Goal: Use online tool/utility: Utilize a website feature to perform a specific function

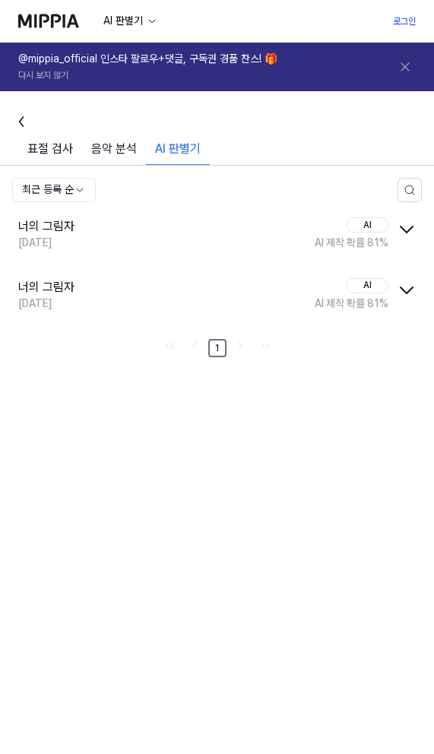
click at [199, 152] on div "AI 판별기" at bounding box center [178, 152] width 64 height 25
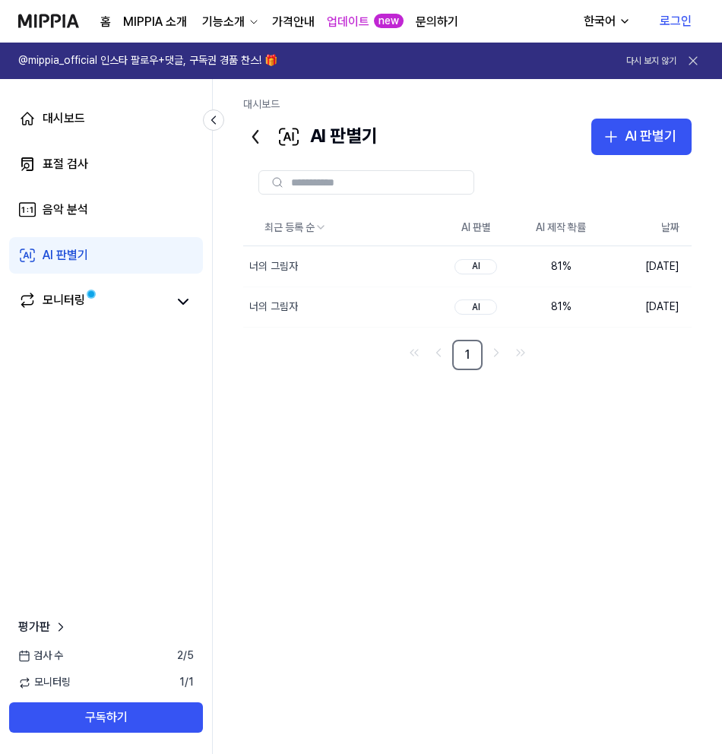
click at [680, 18] on link "로그인" at bounding box center [676, 21] width 56 height 43
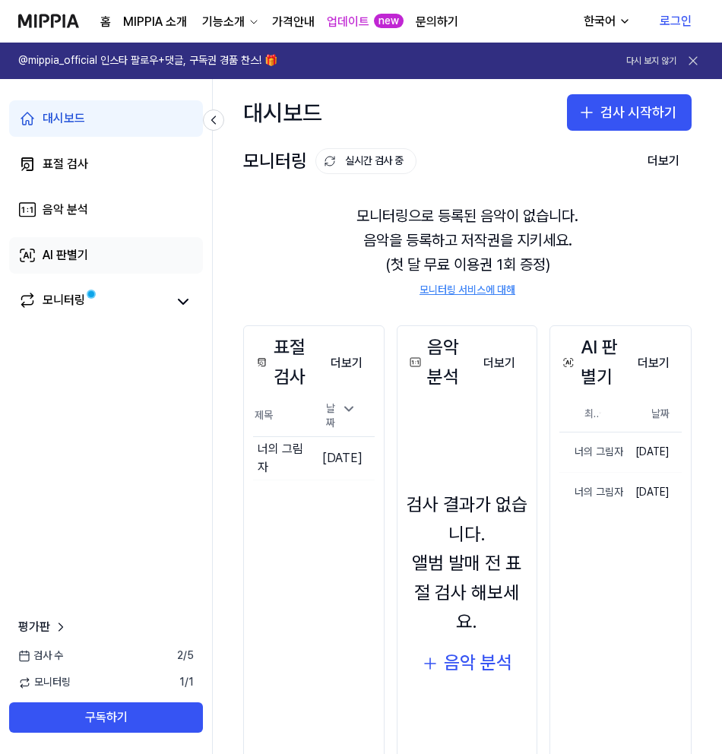
click at [65, 255] on div "AI 판별기" at bounding box center [66, 255] width 46 height 18
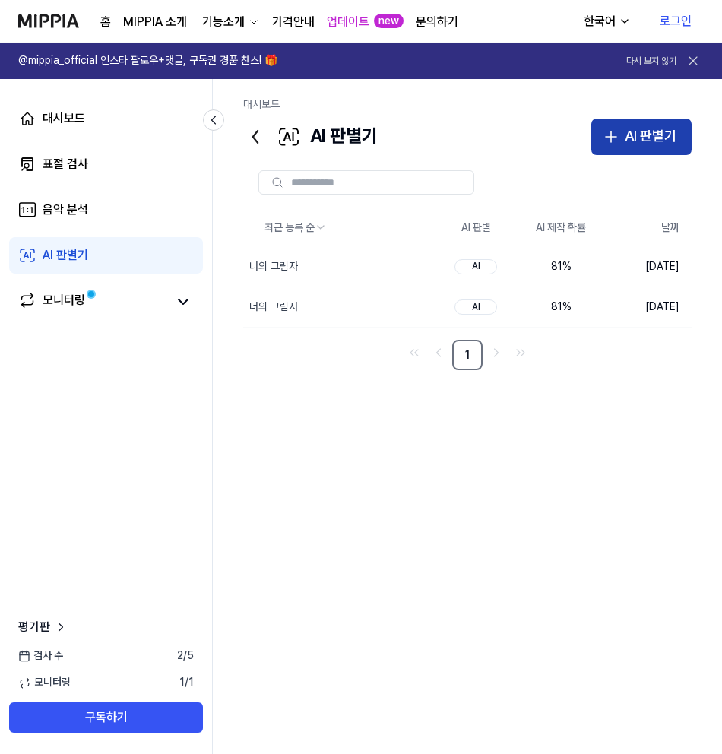
click at [623, 137] on button "AI 판별기" at bounding box center [641, 137] width 100 height 36
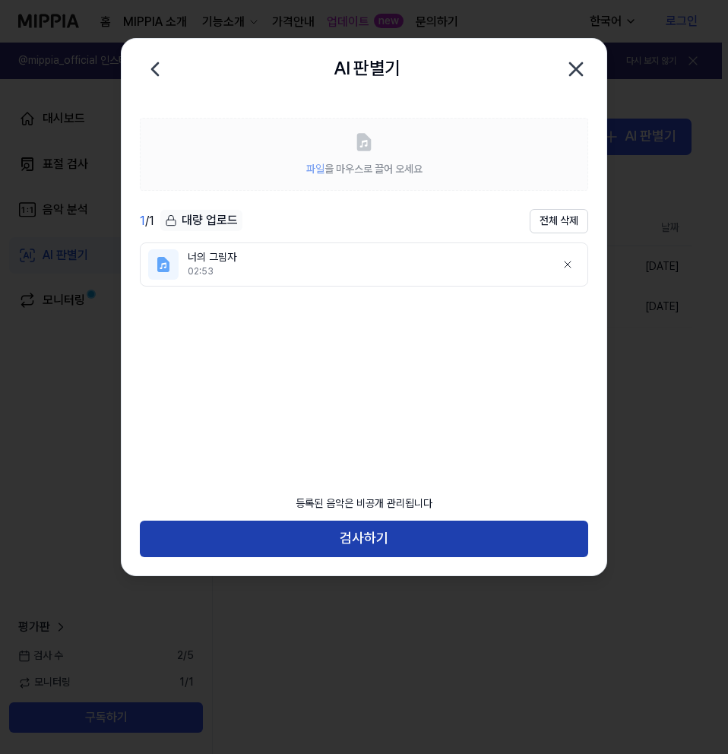
click at [363, 534] on button "검사하기" at bounding box center [364, 539] width 448 height 36
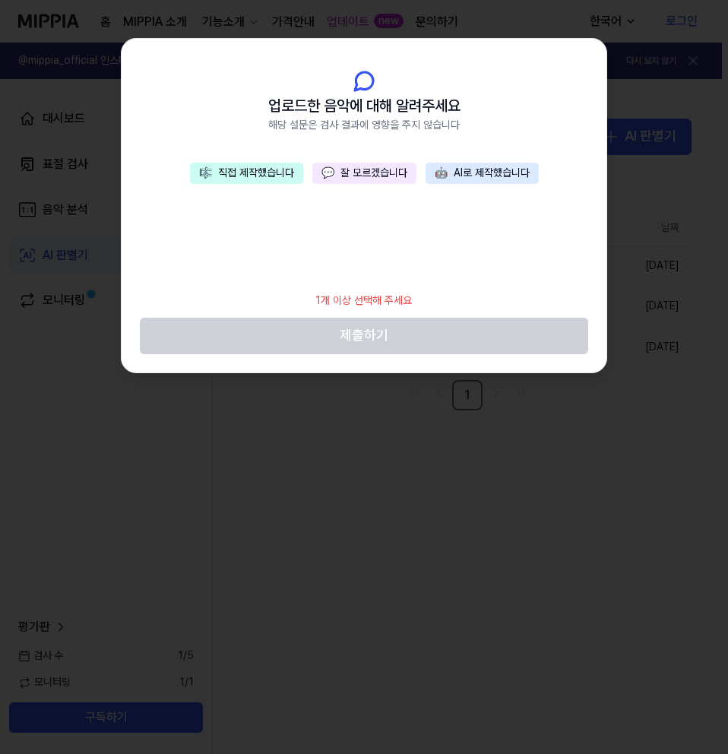
click at [235, 174] on button "🎼 직접 제작했습니다" at bounding box center [246, 173] width 113 height 21
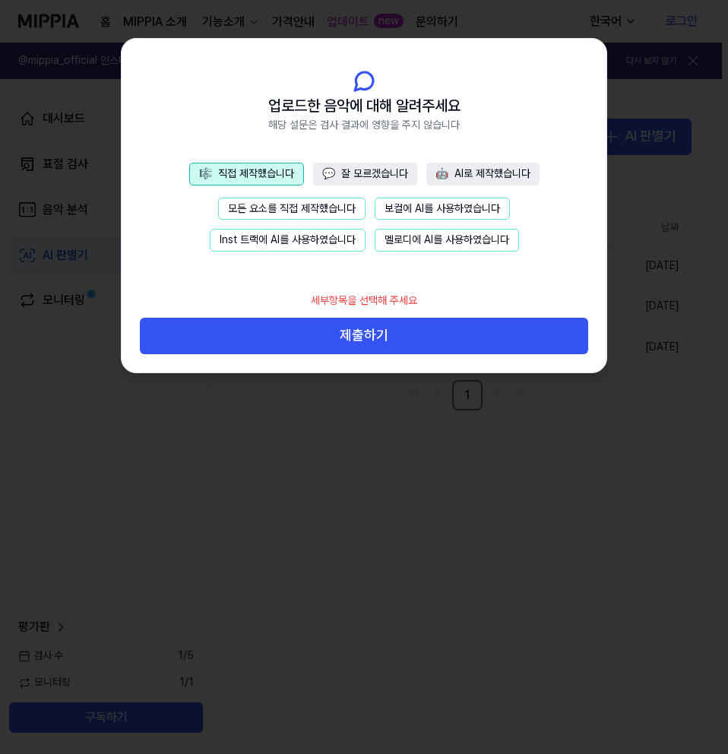
click at [293, 206] on button "모든 요소를 직접 제작했습니다" at bounding box center [291, 209] width 147 height 23
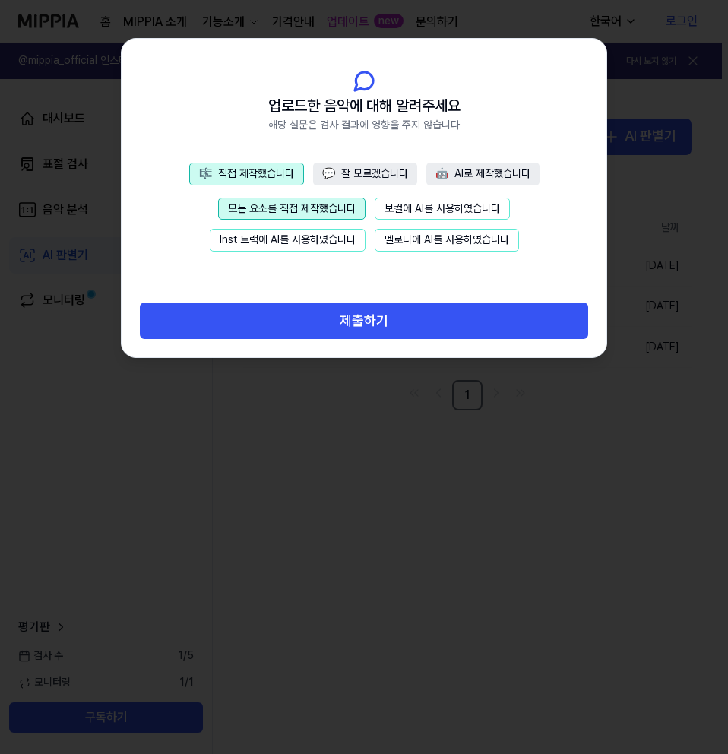
click at [425, 211] on button "보컬에 AI를 사용하였습니다" at bounding box center [442, 209] width 135 height 23
click at [284, 208] on button "모든 요소를 직접 제작했습니다" at bounding box center [291, 209] width 147 height 23
click at [337, 170] on button "💬 잘 모르겠습니다" at bounding box center [365, 174] width 104 height 23
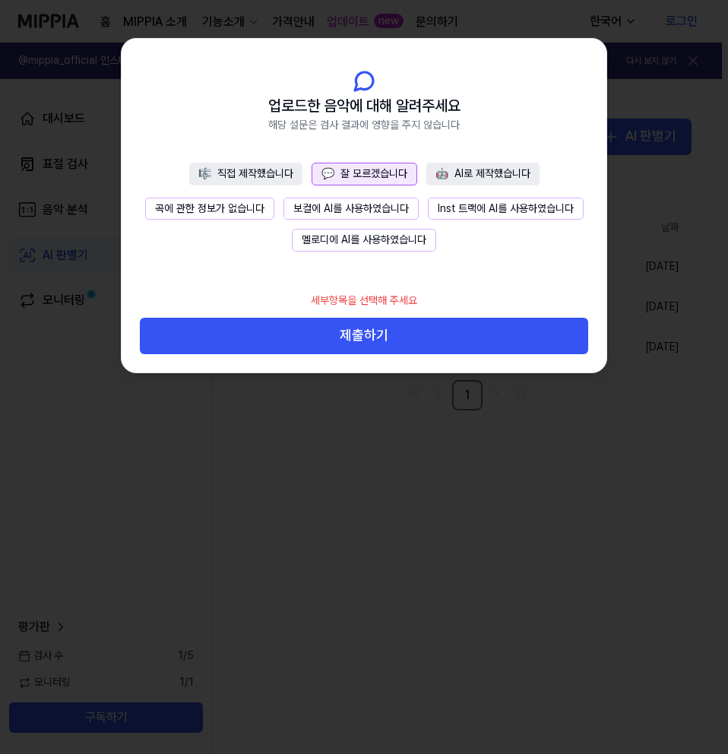
drag, startPoint x: 388, startPoint y: 331, endPoint x: 326, endPoint y: 267, distance: 89.8
click at [326, 281] on div "업로드한 음악에 대해 알려주세요 해당 설문은 검사 결과에 영향을 주지 않습니다 🎼 직접 제작했습니다 💬 잘 모르겠습니다 🤖 AI로 제작했습니다…" at bounding box center [364, 206] width 485 height 334
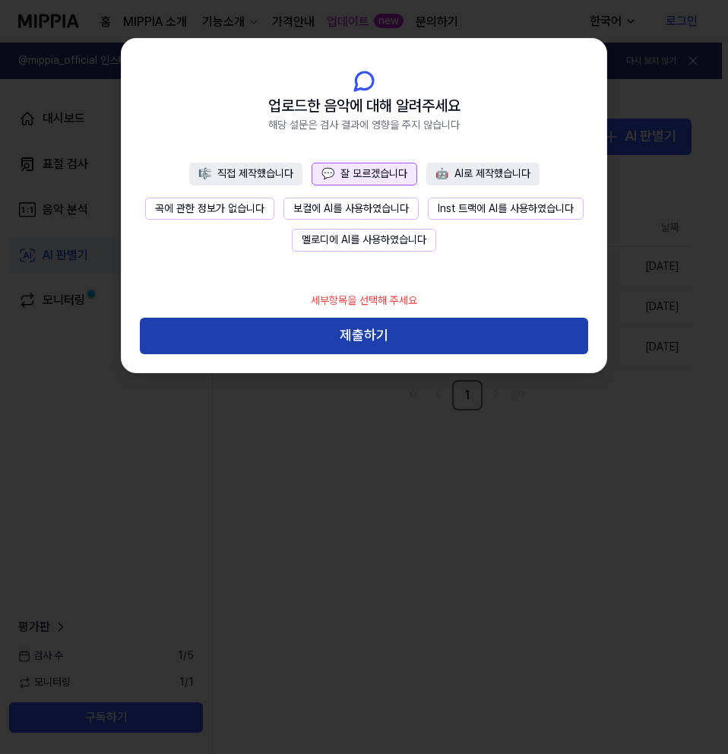
click at [369, 324] on button "제출하기" at bounding box center [364, 336] width 448 height 36
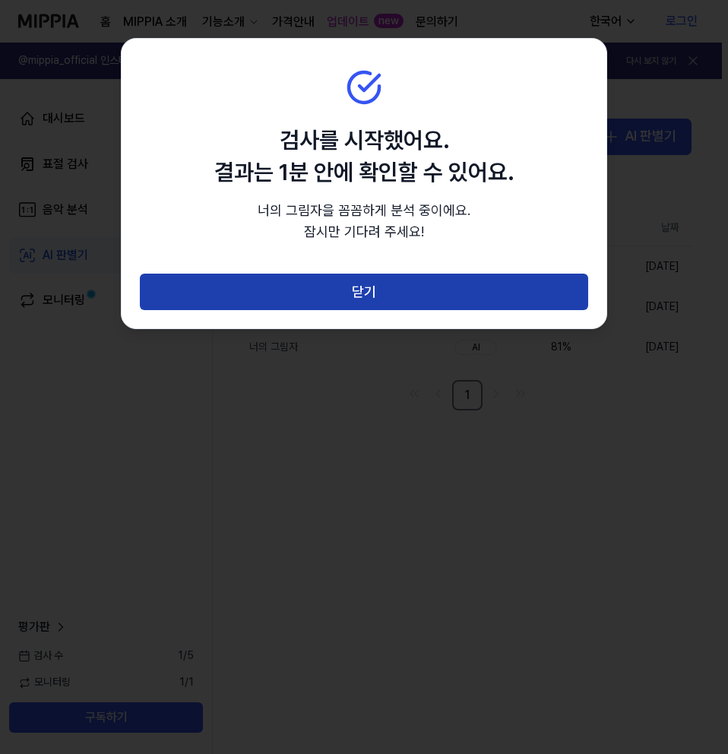
click at [367, 280] on button "닫기" at bounding box center [364, 292] width 448 height 36
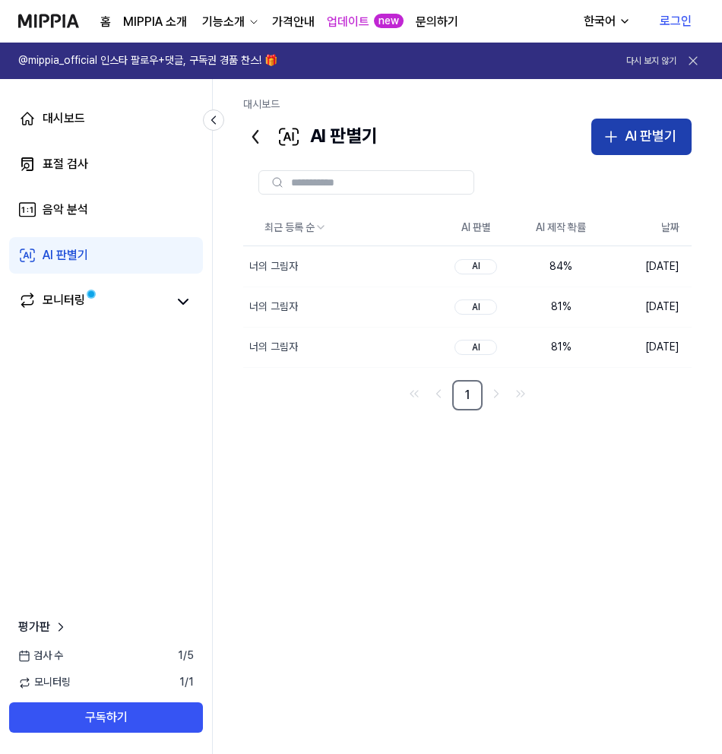
click at [632, 135] on div "AI 판별기" at bounding box center [651, 136] width 52 height 22
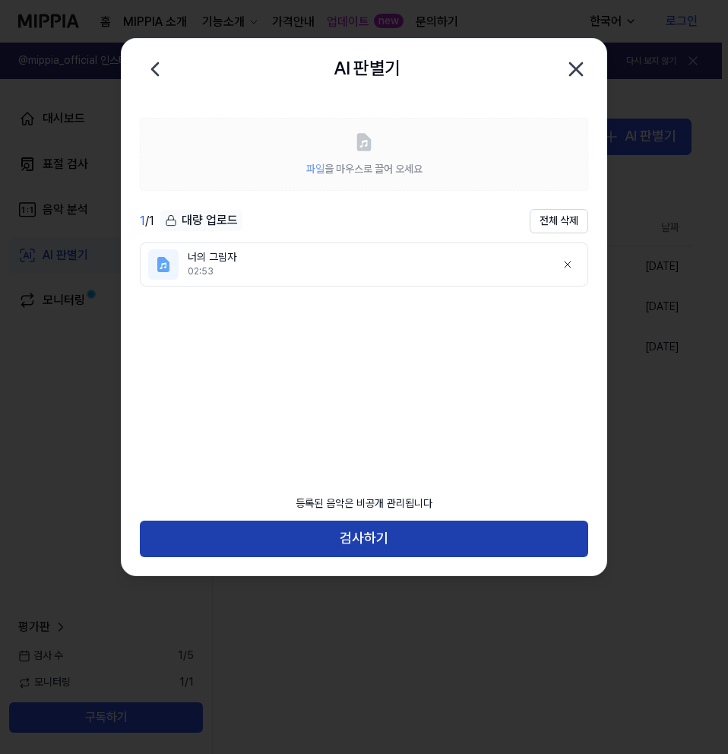
click at [378, 533] on button "검사하기" at bounding box center [364, 539] width 448 height 36
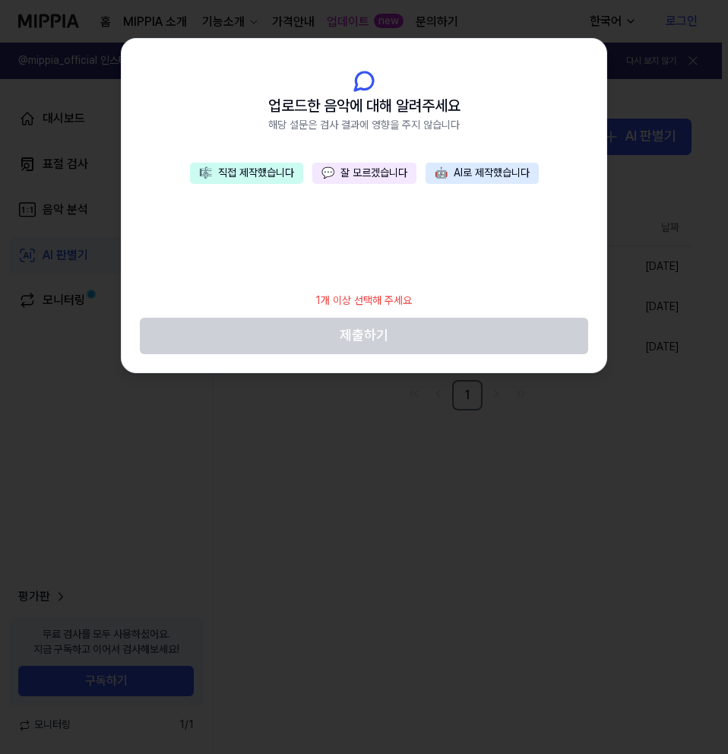
click at [468, 176] on button "🤖 AI로 제작했습니다" at bounding box center [482, 173] width 113 height 21
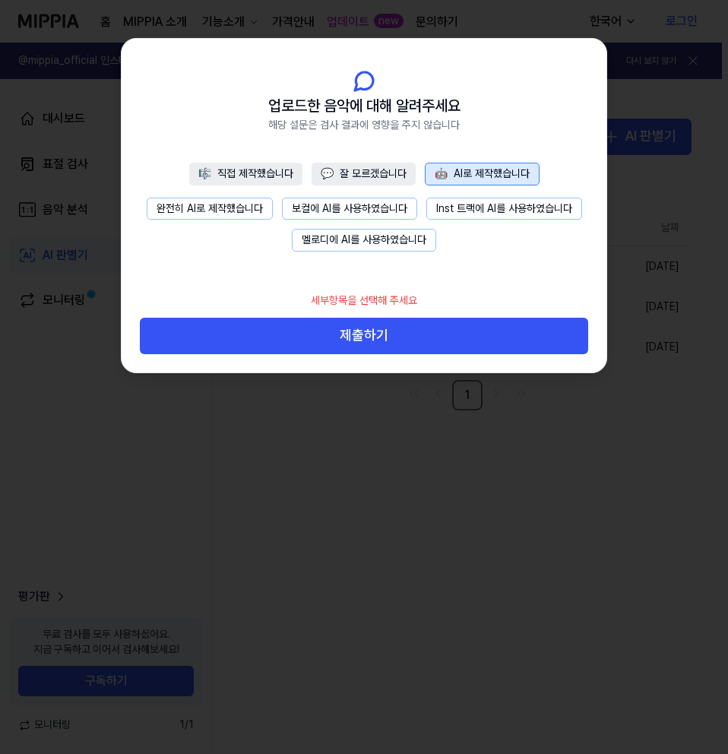
click at [350, 208] on button "보컬에 AI를 사용하였습니다" at bounding box center [349, 209] width 135 height 23
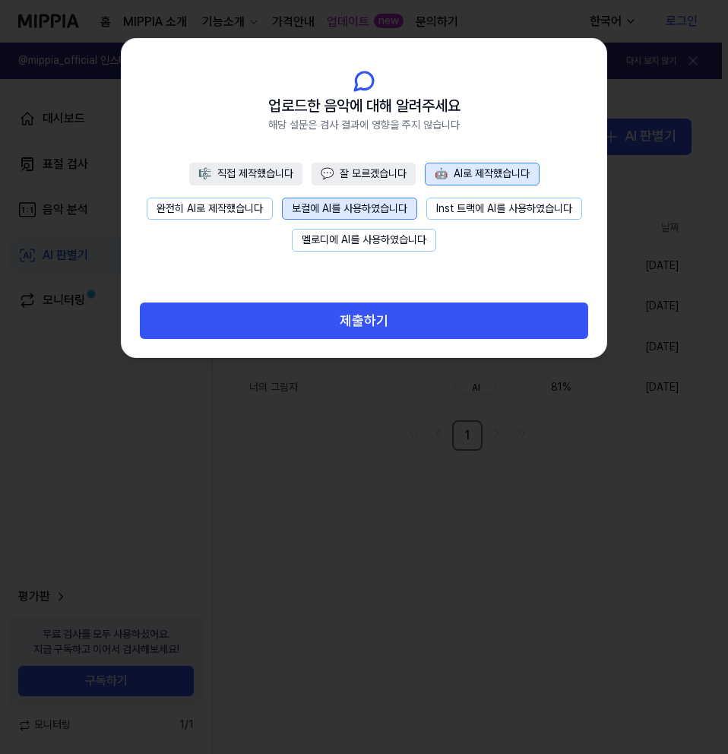
click at [350, 244] on button "멜로디에 AI를 사용하였습니다" at bounding box center [364, 240] width 144 height 23
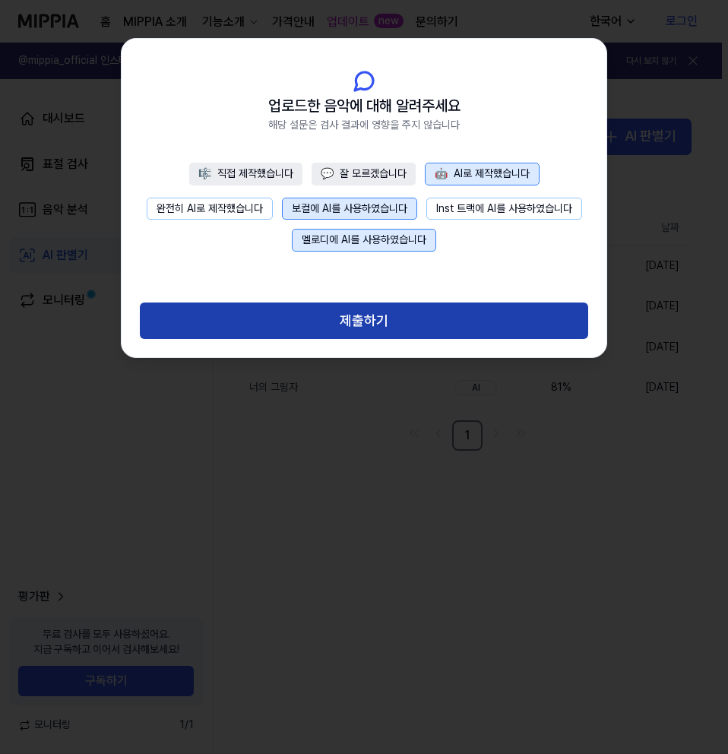
click at [362, 328] on button "제출하기" at bounding box center [364, 321] width 448 height 36
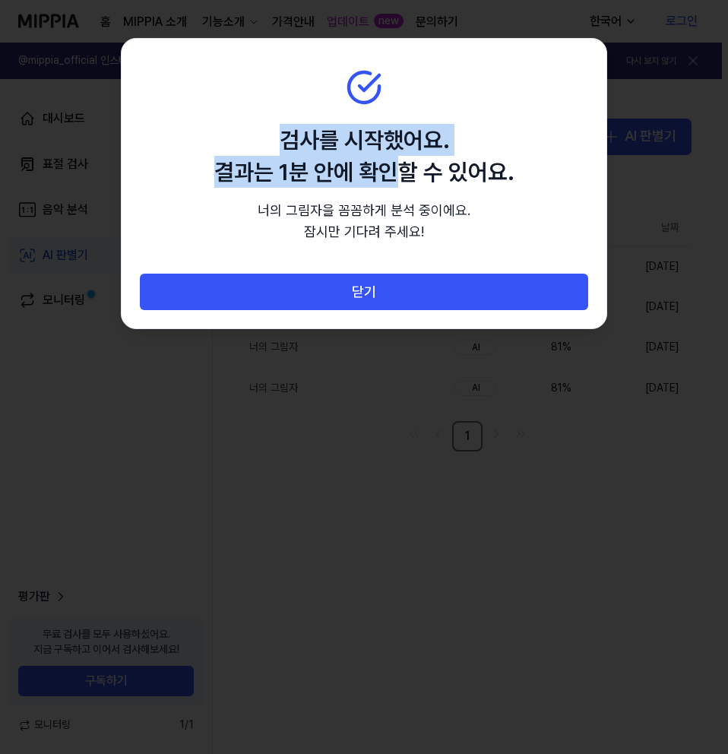
drag, startPoint x: 389, startPoint y: 58, endPoint x: 395, endPoint y: 166, distance: 108.1
click at [395, 166] on section "검사를 시작했어요. 결과는 1분 안에 확인할 수 있어요. 너의 그림자 을 꼼꼼하게 분석 중[PERSON_NAME]. 잠시만 기다려 주세요!" at bounding box center [364, 157] width 485 height 236
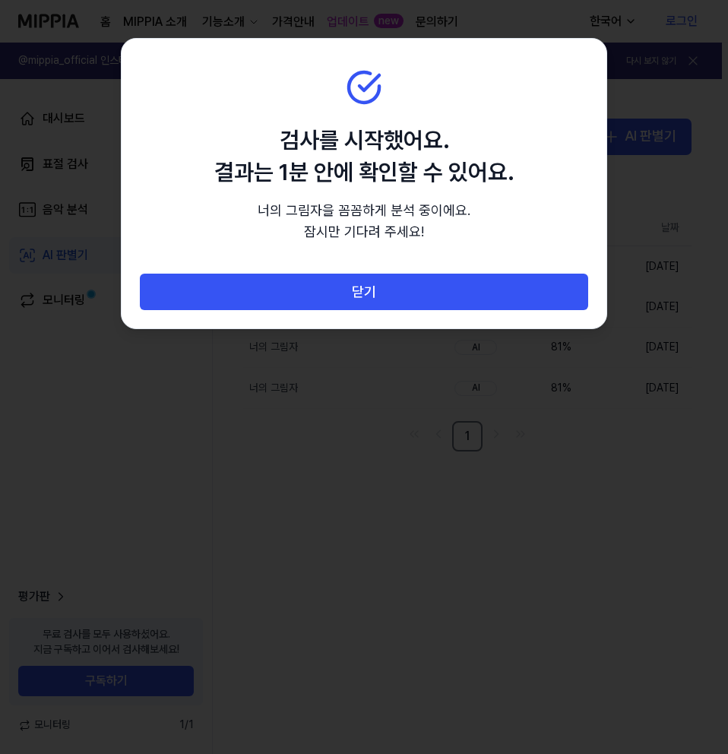
click at [417, 87] on section "검사를 시작했어요. 결과는 1분 안에 확인할 수 있어요. 너의 그림자 을 꼼꼼하게 분석 중[PERSON_NAME]. 잠시만 기다려 주세요!" at bounding box center [364, 157] width 485 height 236
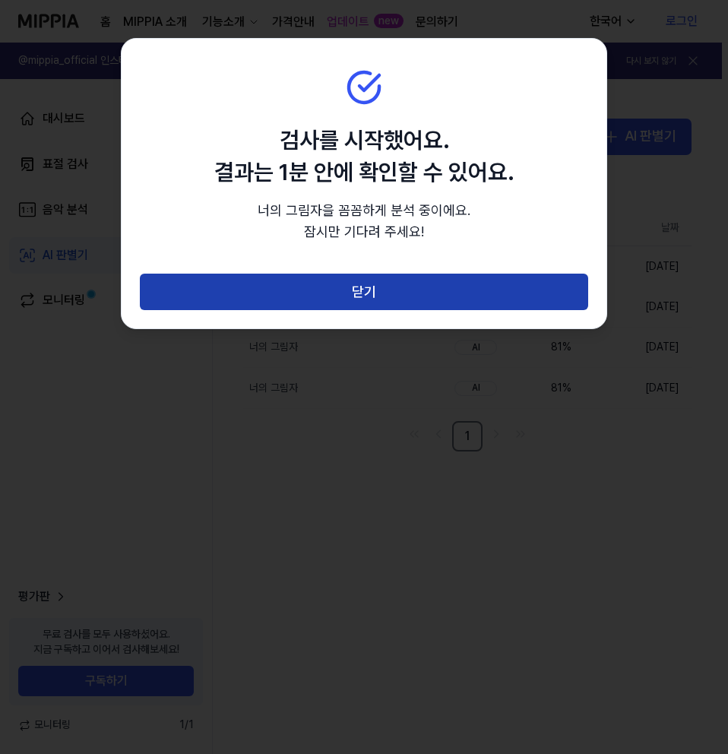
click at [378, 290] on button "닫기" at bounding box center [364, 292] width 448 height 36
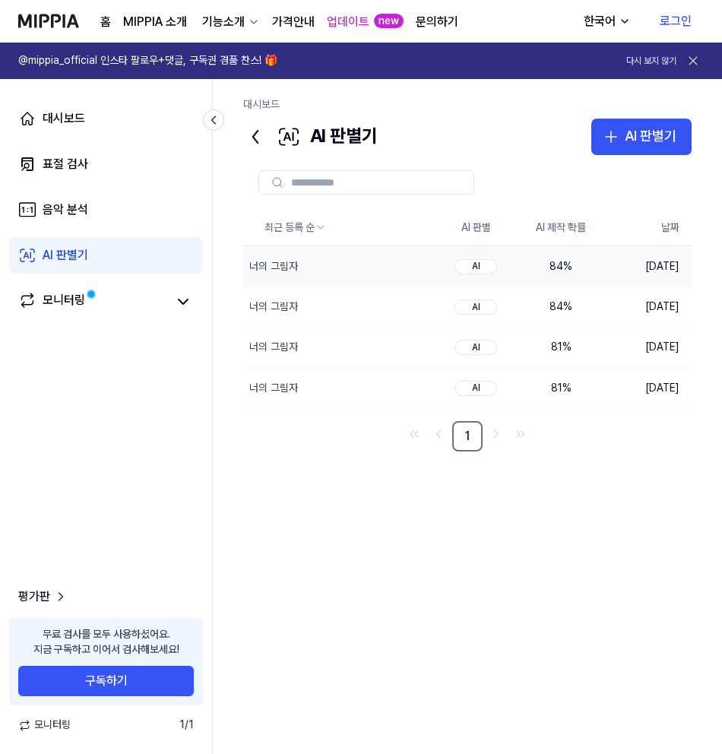
click at [551, 266] on div "84 %" at bounding box center [561, 266] width 61 height 15
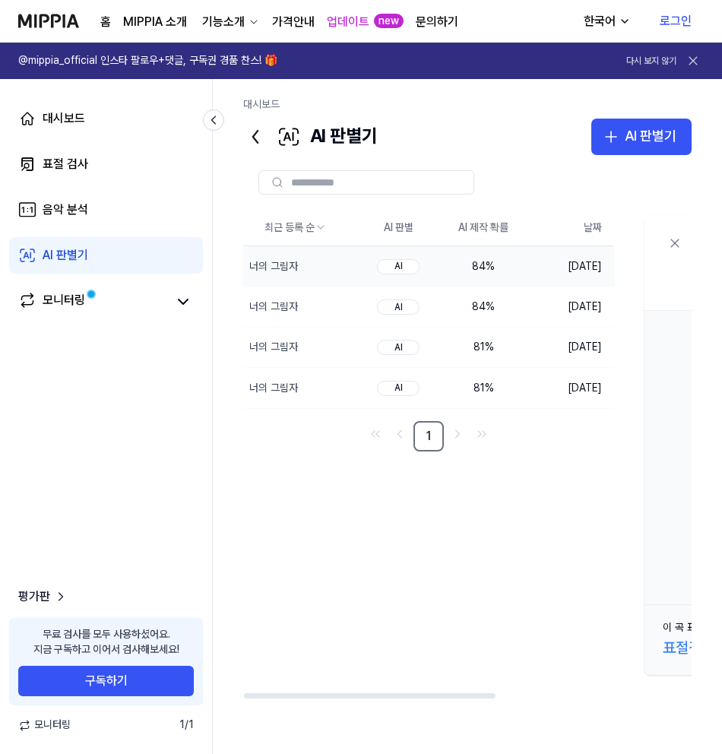
click at [407, 268] on div "AI" at bounding box center [398, 266] width 43 height 15
